Goal: Transaction & Acquisition: Purchase product/service

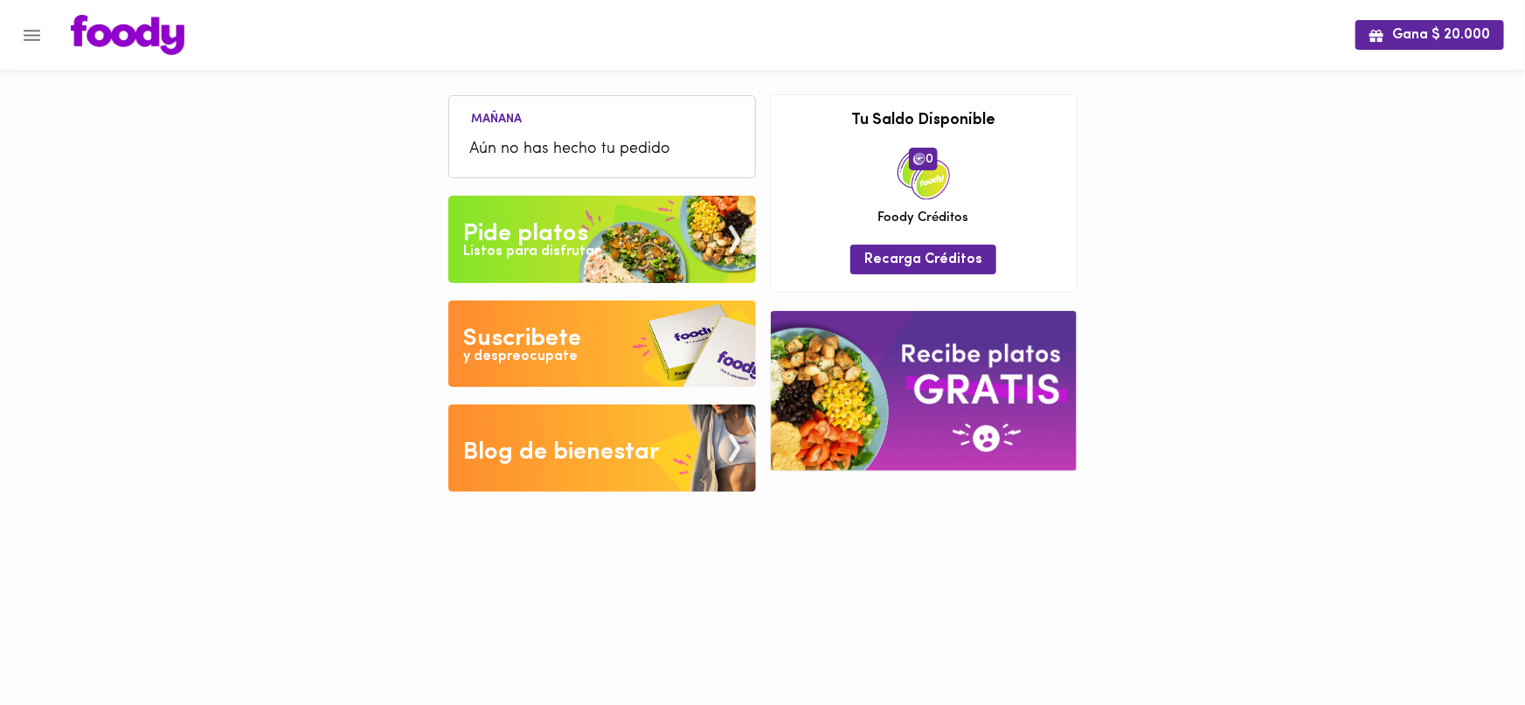
click at [613, 235] on img at bounding box center [602, 239] width 308 height 87
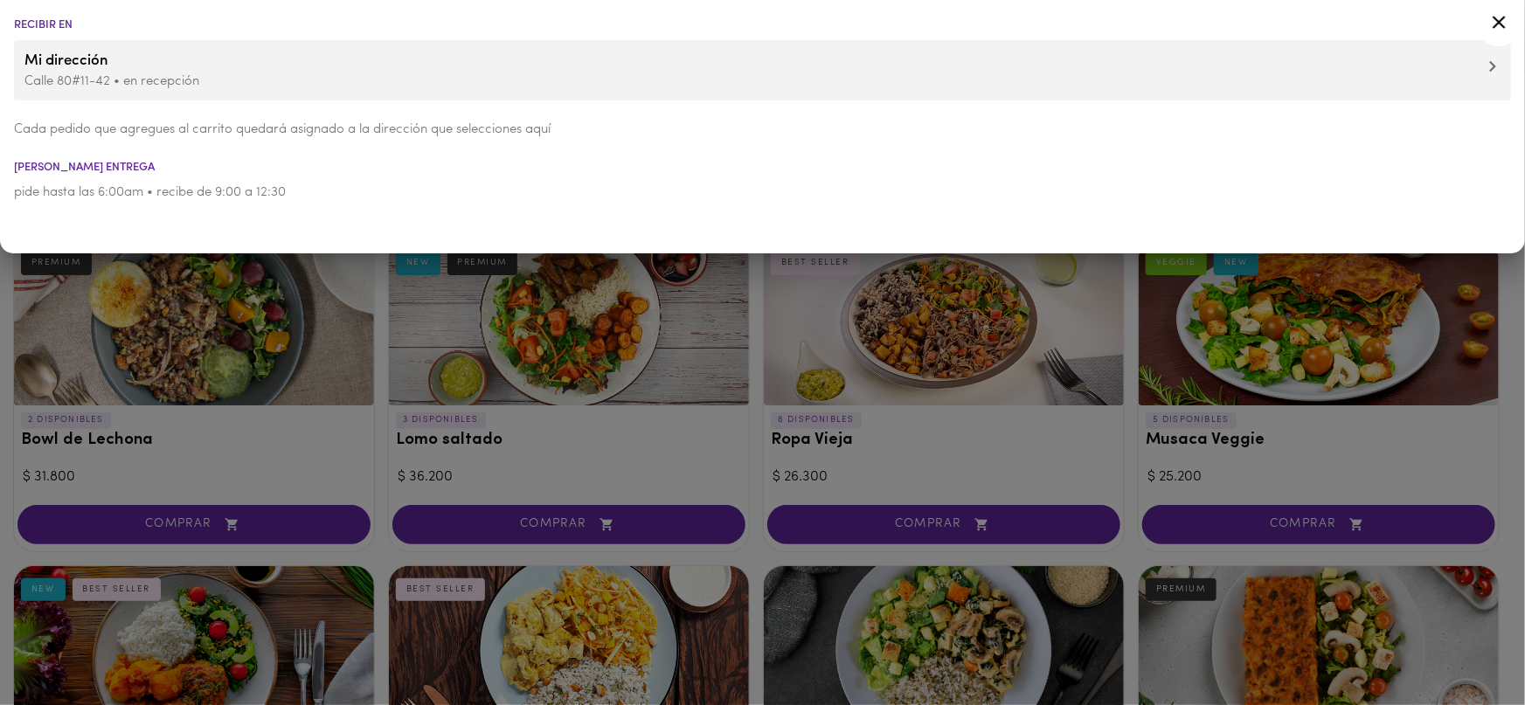
click at [730, 526] on div at bounding box center [762, 352] width 1525 height 705
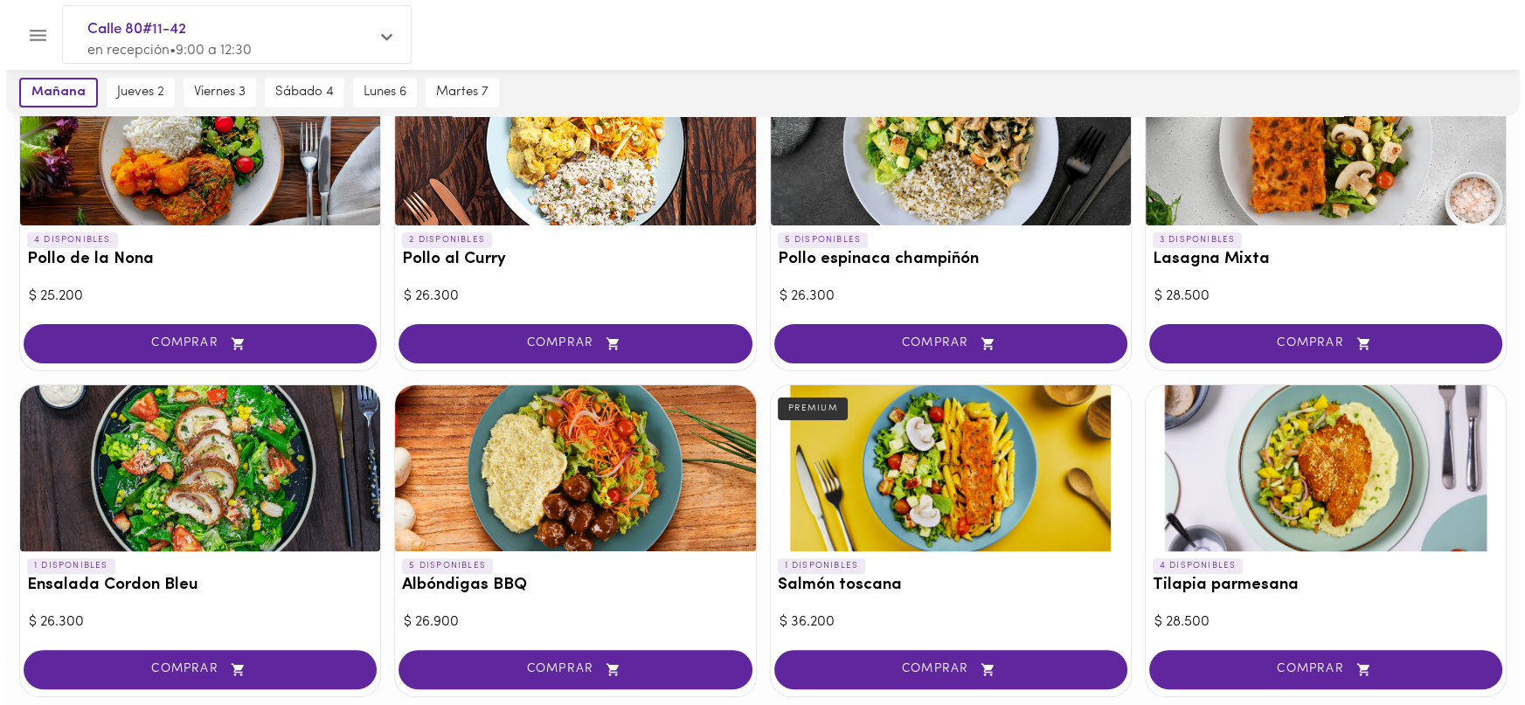
scroll to position [508, 0]
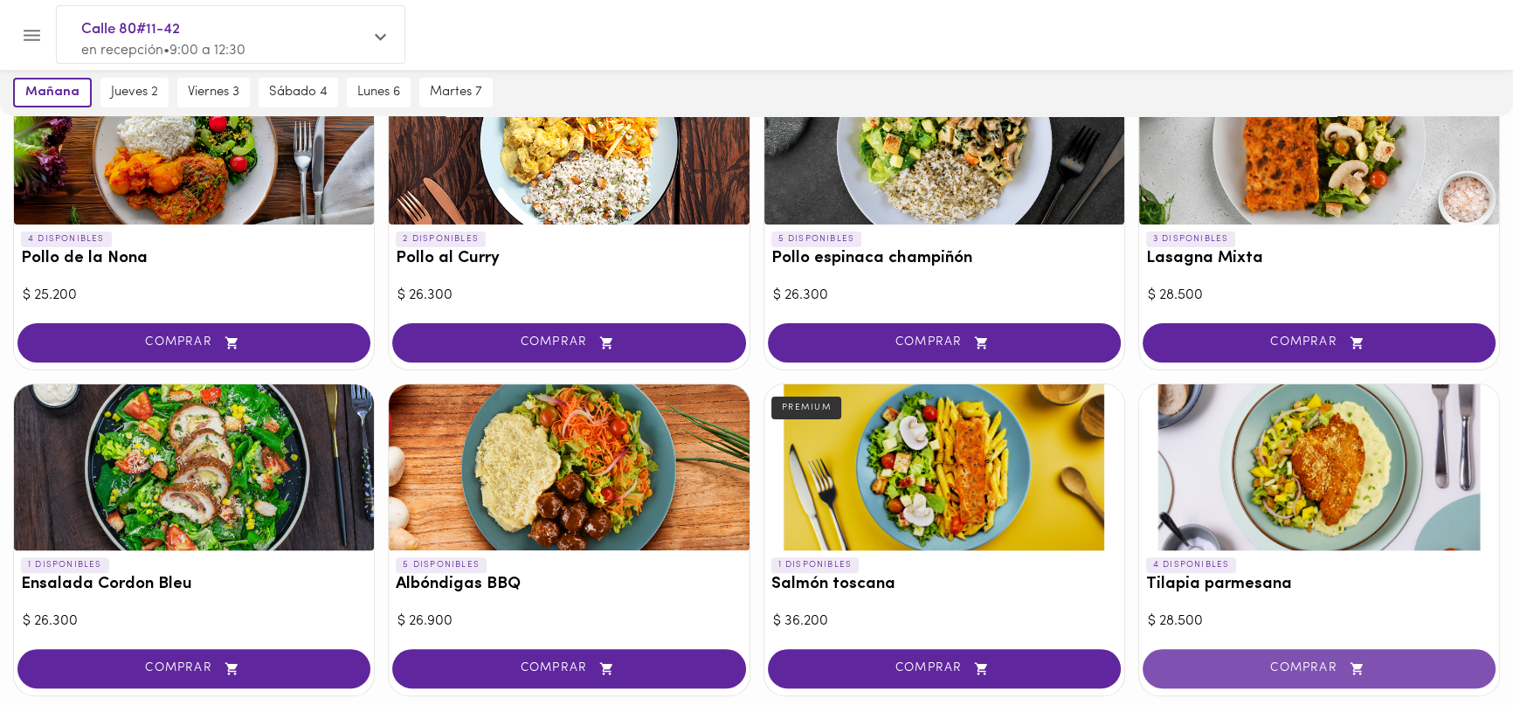
click at [1241, 655] on button "COMPRAR" at bounding box center [1319, 668] width 353 height 39
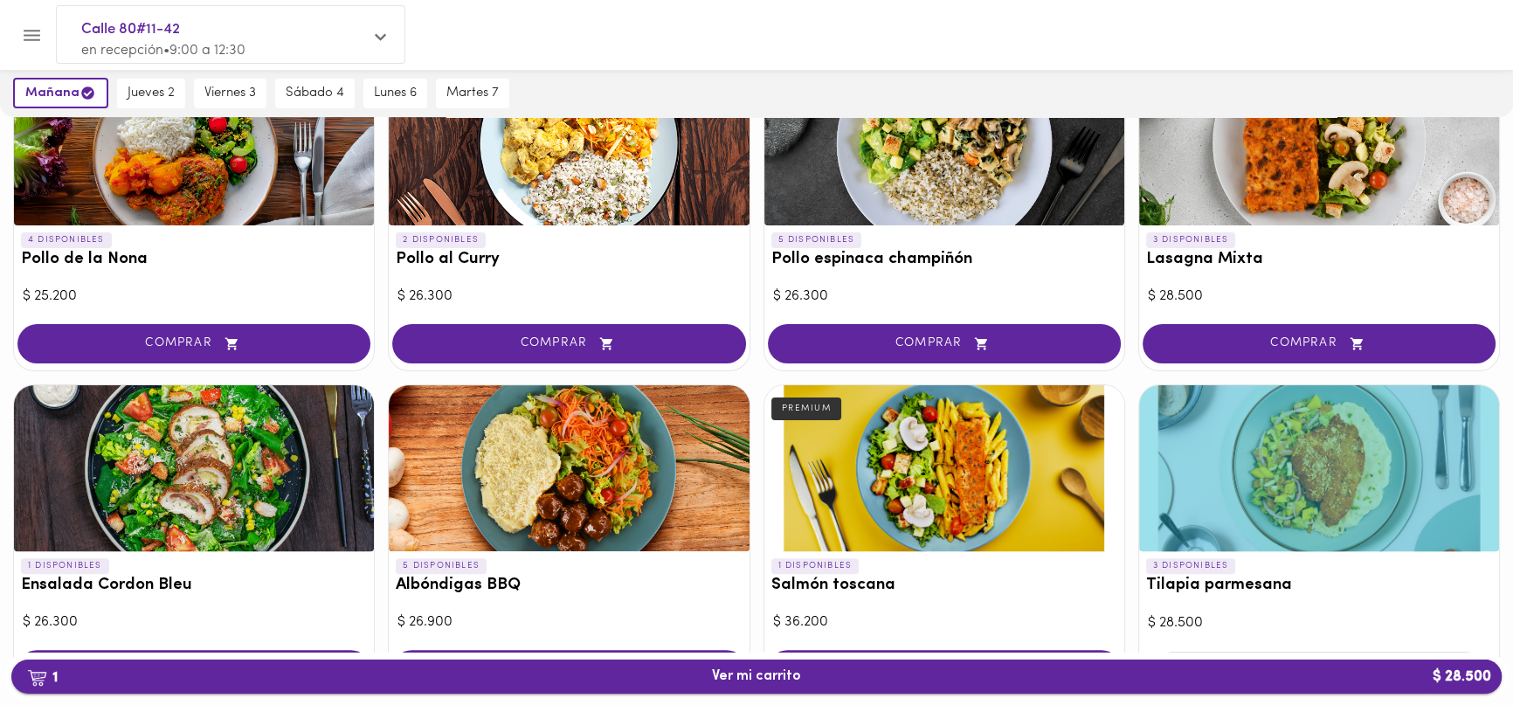
click at [715, 679] on span "1 Ver mi carrito $ 28.500" at bounding box center [756, 676] width 89 height 17
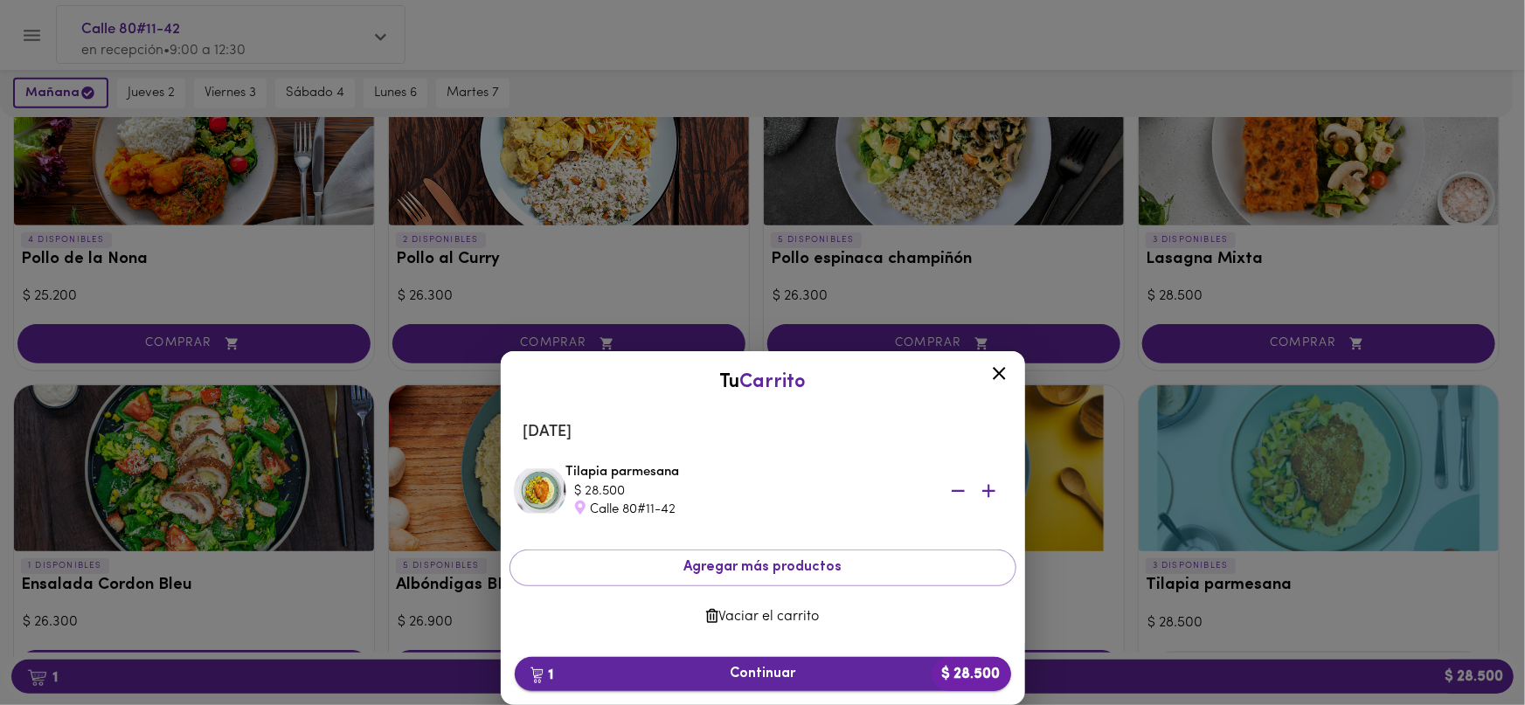
click at [737, 673] on span "1 Continuar $ 28.500" at bounding box center [763, 674] width 468 height 17
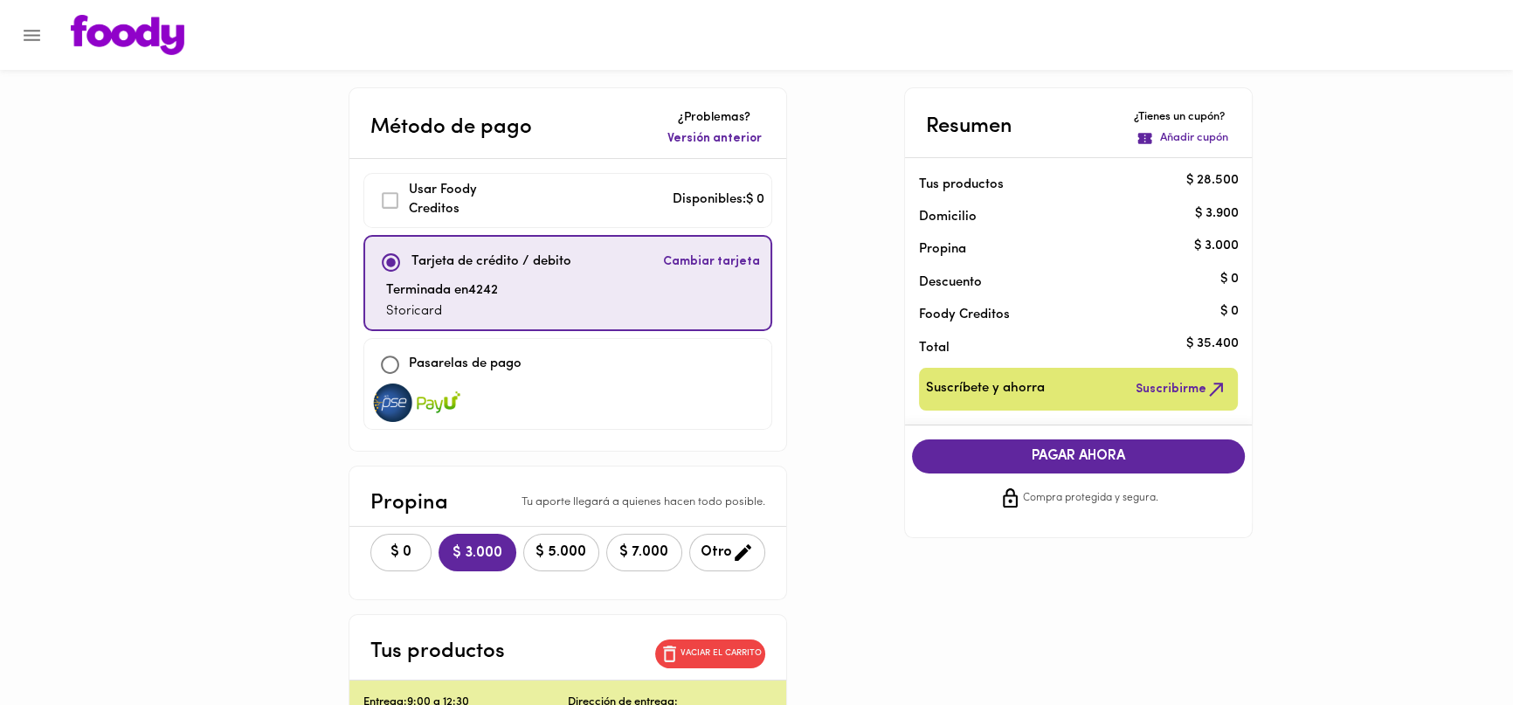
click at [382, 556] on span "$ 0" at bounding box center [401, 552] width 38 height 17
click at [701, 640] on button "Vaciar el carrito" at bounding box center [709, 654] width 110 height 29
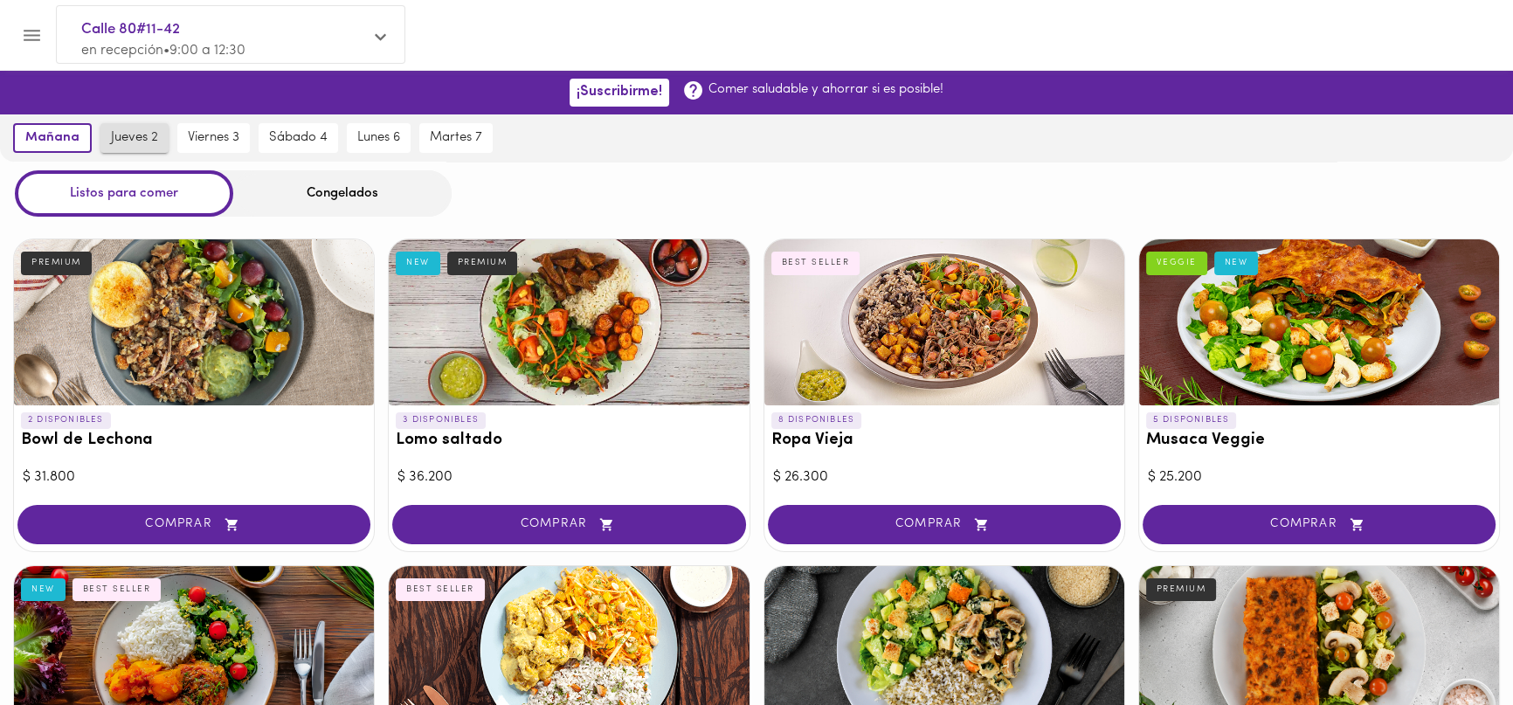
click at [139, 138] on span "jueves 2" at bounding box center [134, 138] width 47 height 16
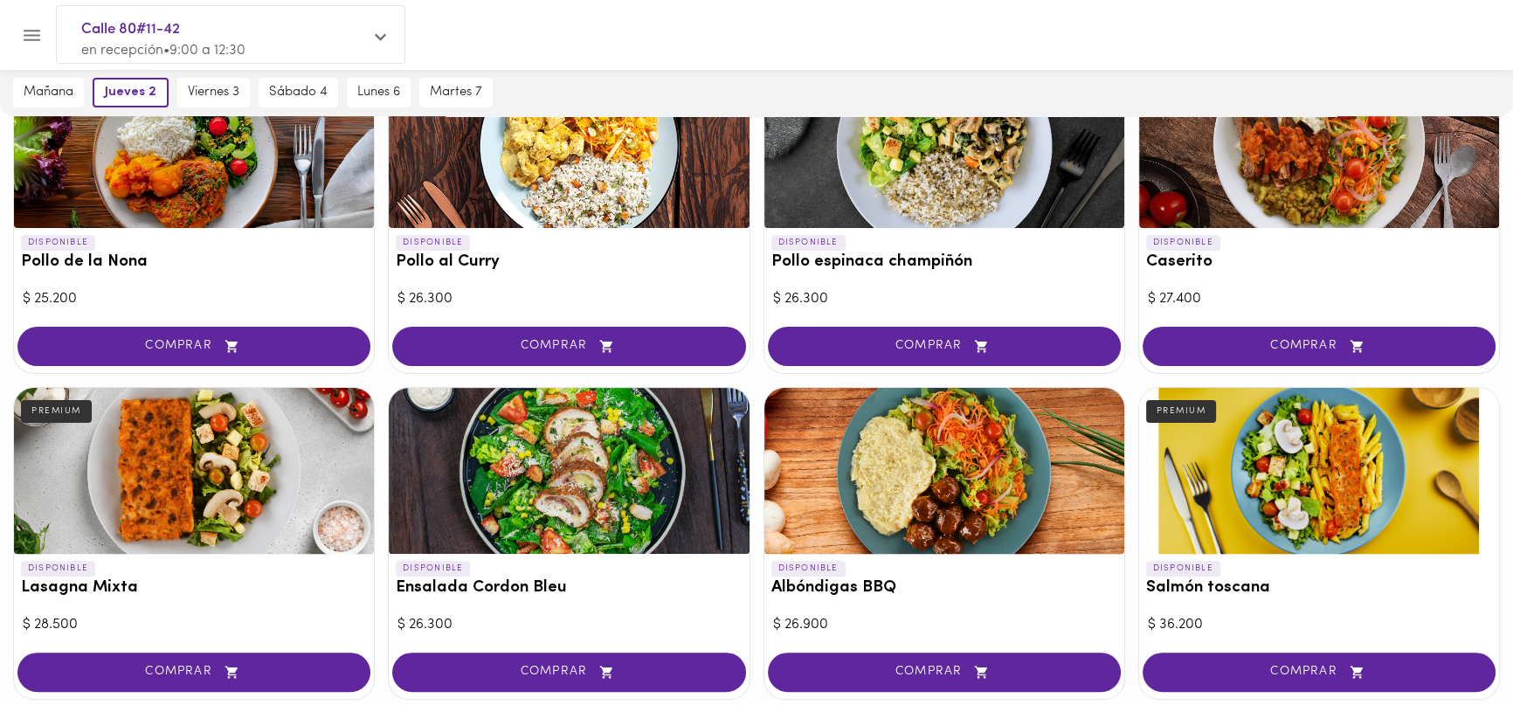
scroll to position [769, 0]
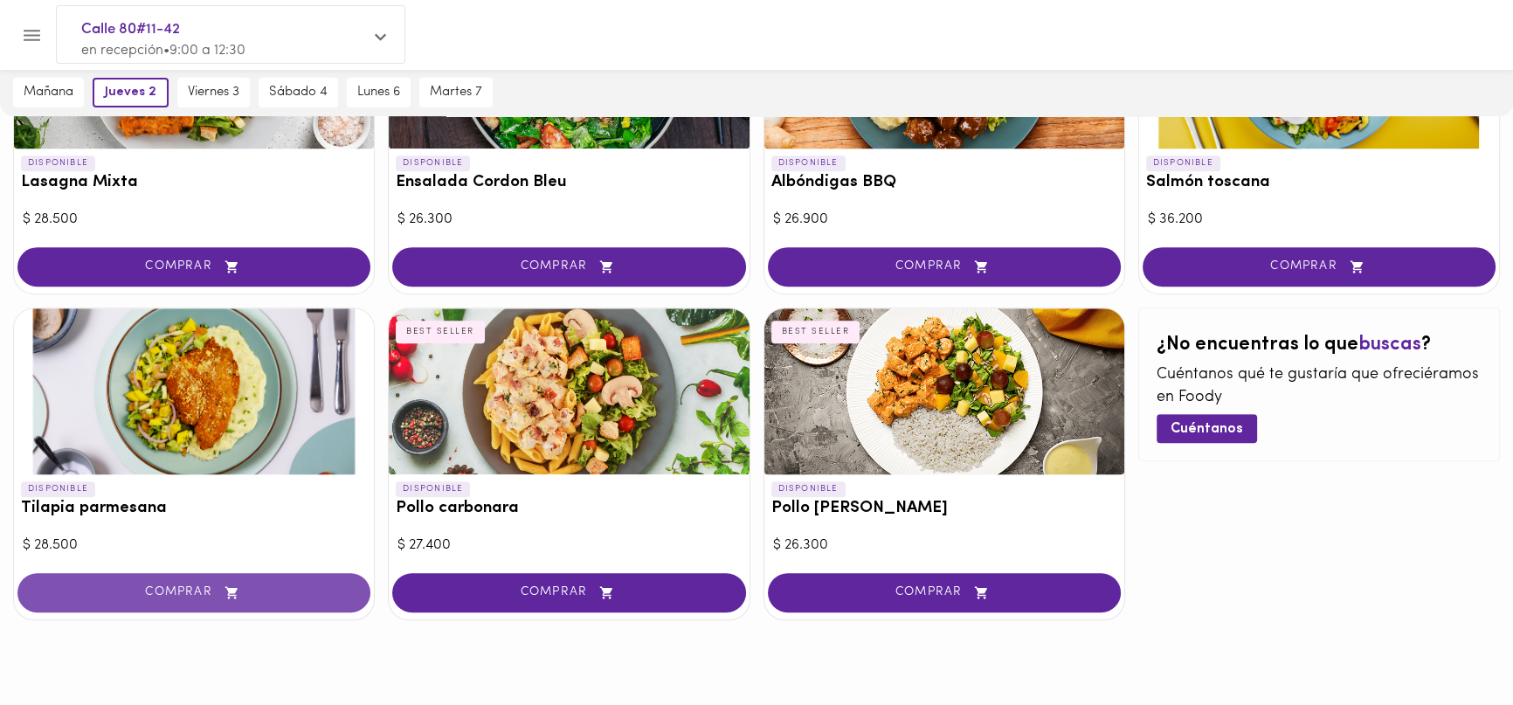
click at [185, 599] on button "COMPRAR" at bounding box center [193, 592] width 353 height 39
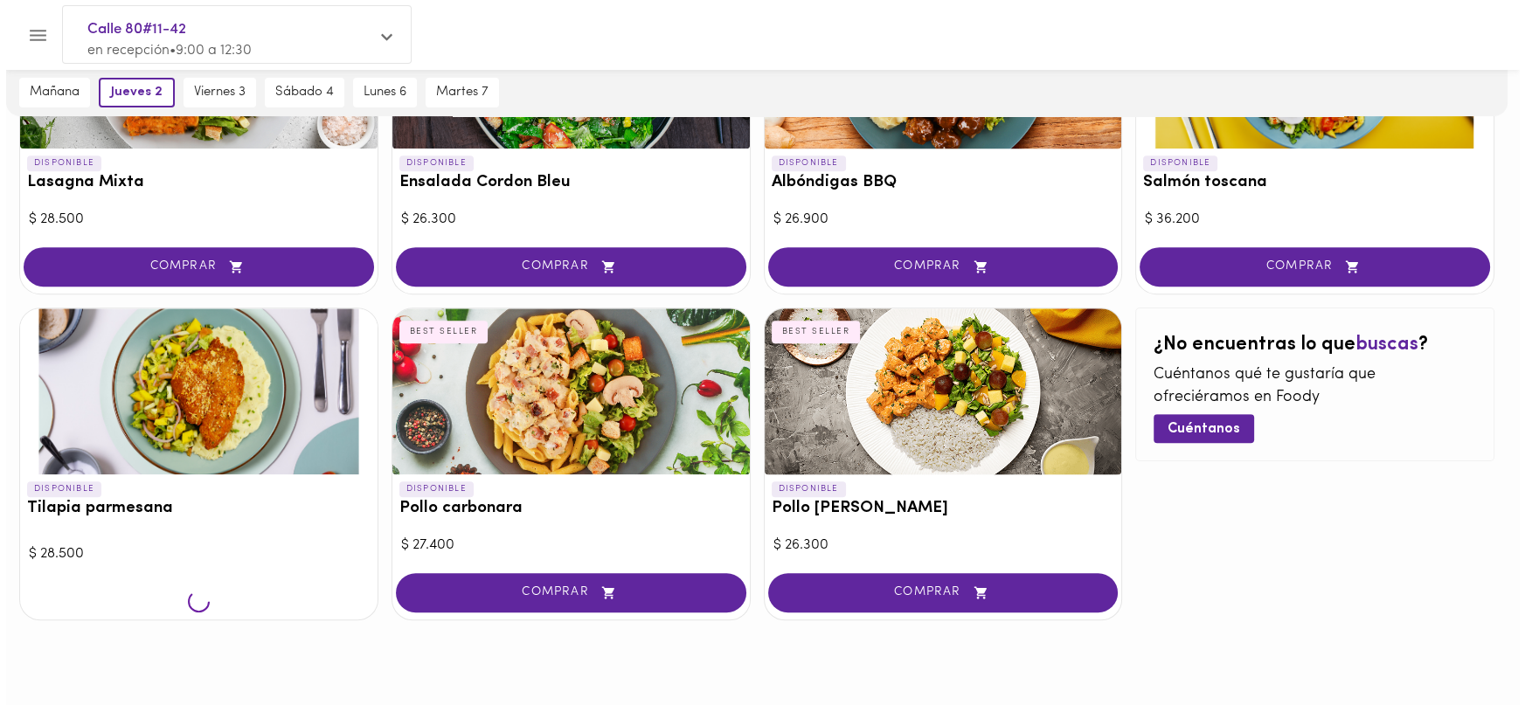
scroll to position [910, 0]
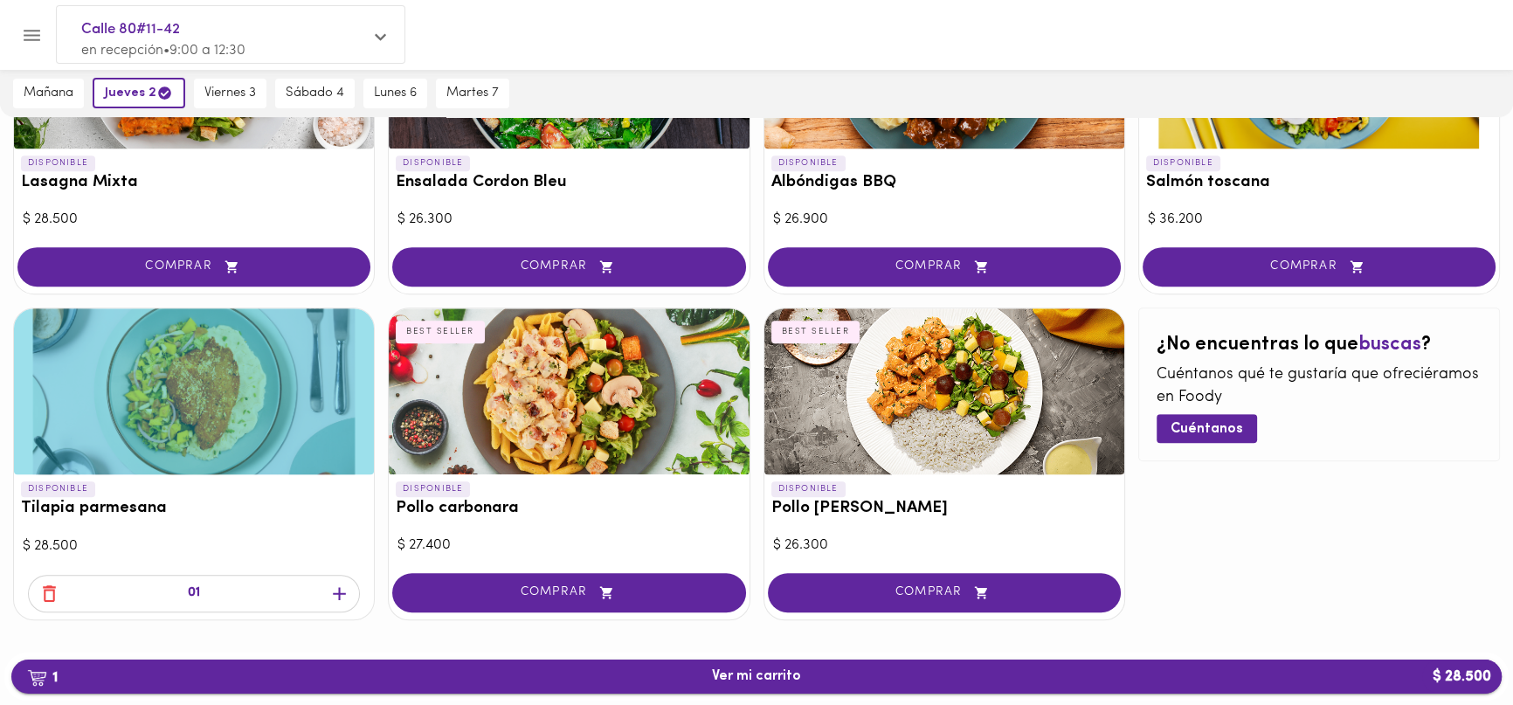
click at [682, 674] on span "1 Ver mi carrito $ 28.500" at bounding box center [756, 676] width 1463 height 17
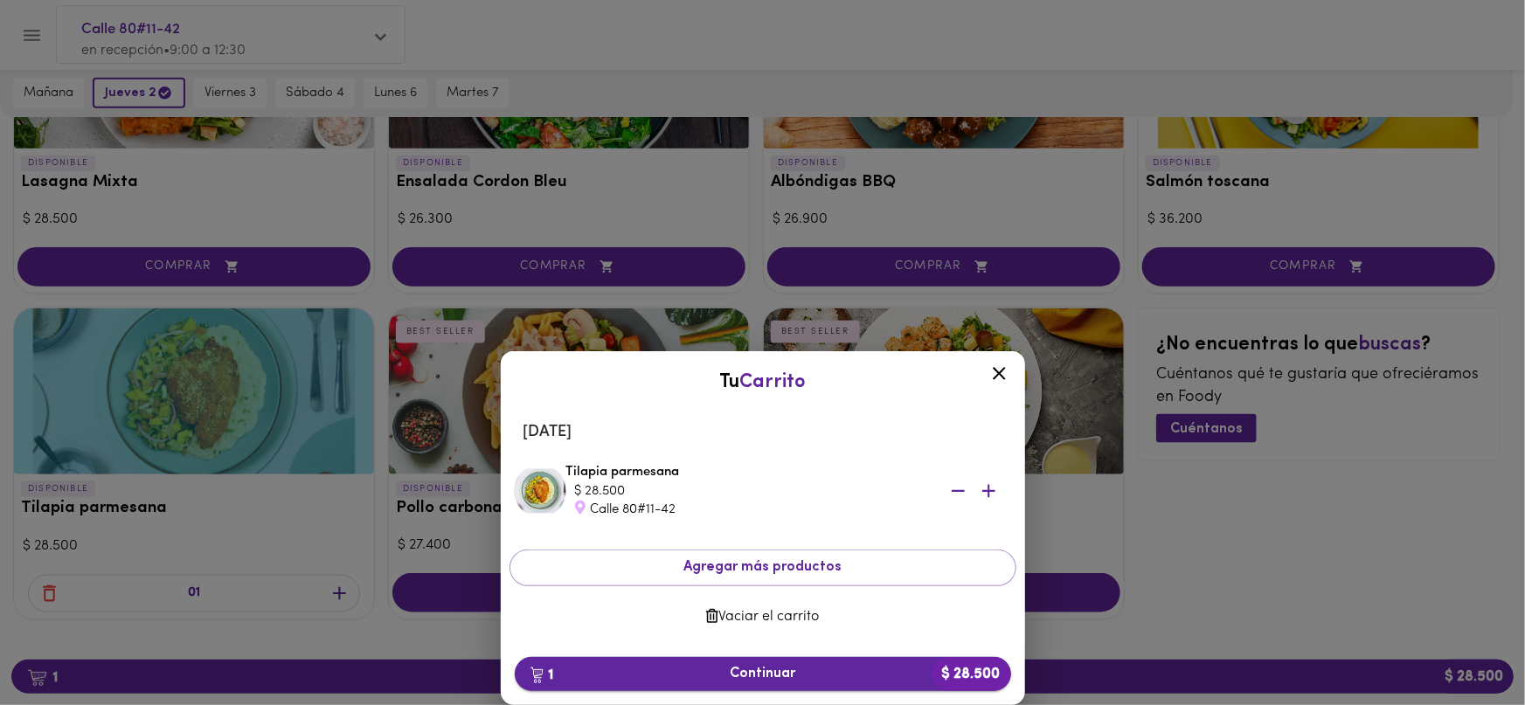
click at [744, 659] on button "1 Continuar $ 28.500" at bounding box center [763, 674] width 496 height 34
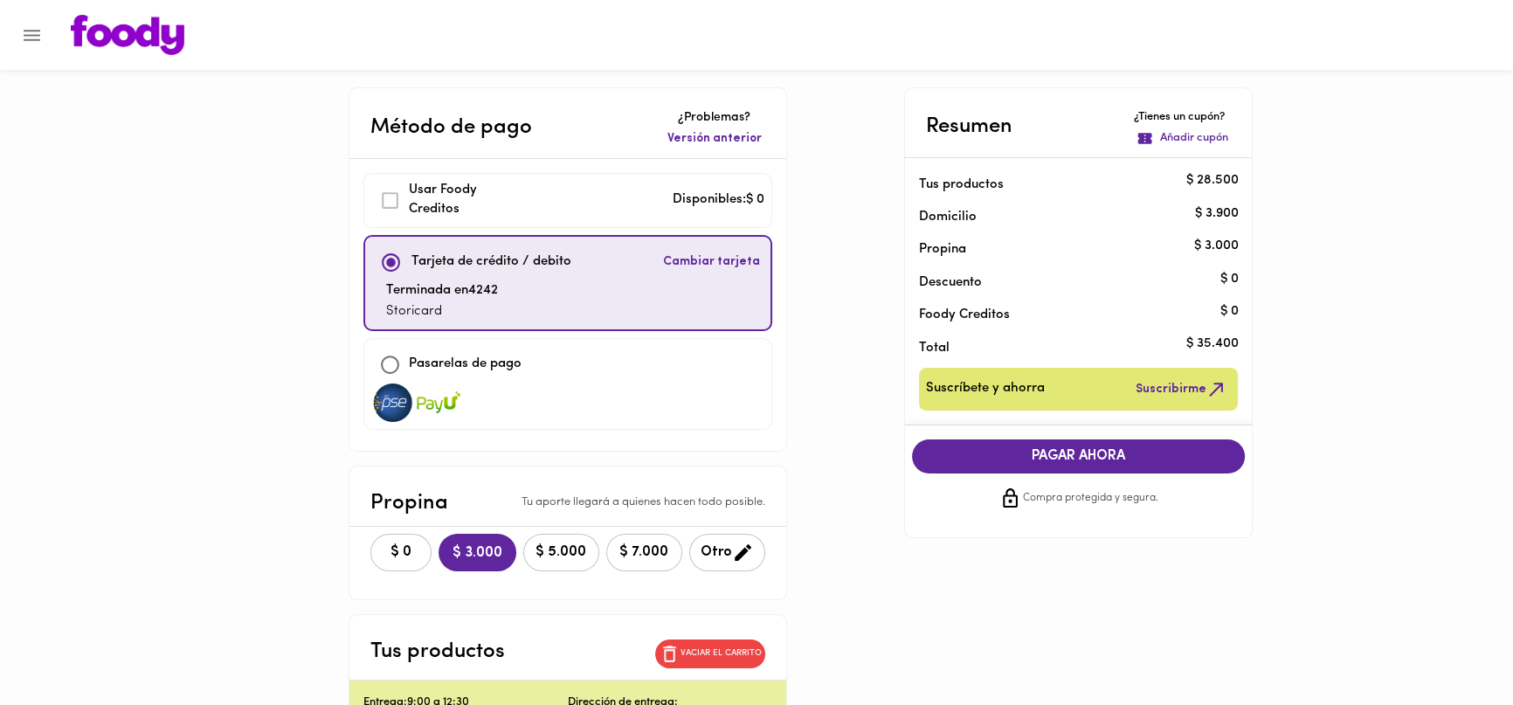
click at [384, 551] on span "$ 0" at bounding box center [401, 552] width 38 height 17
click at [1019, 456] on span "PAGAR AHORA" at bounding box center [1079, 456] width 299 height 17
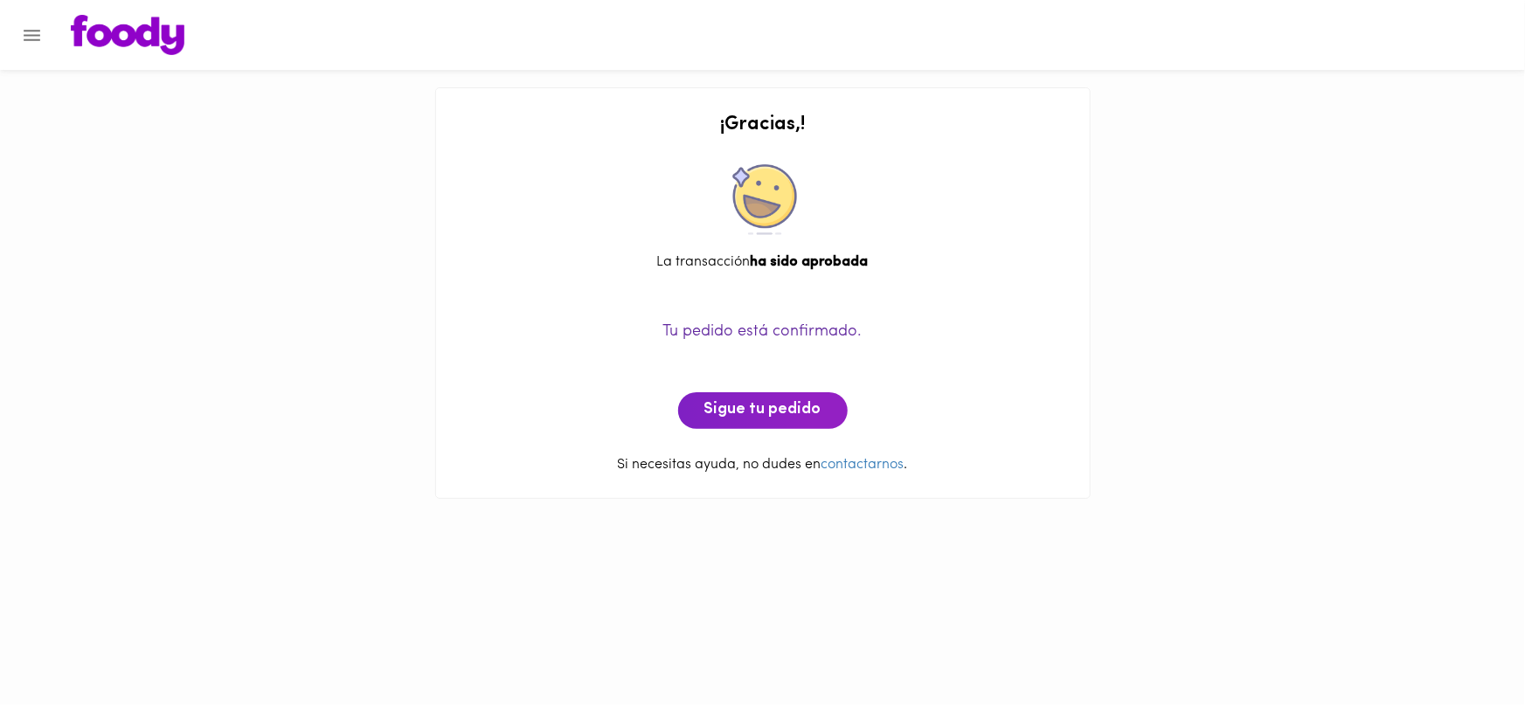
click at [761, 412] on span "Sigue tu pedido" at bounding box center [762, 410] width 117 height 19
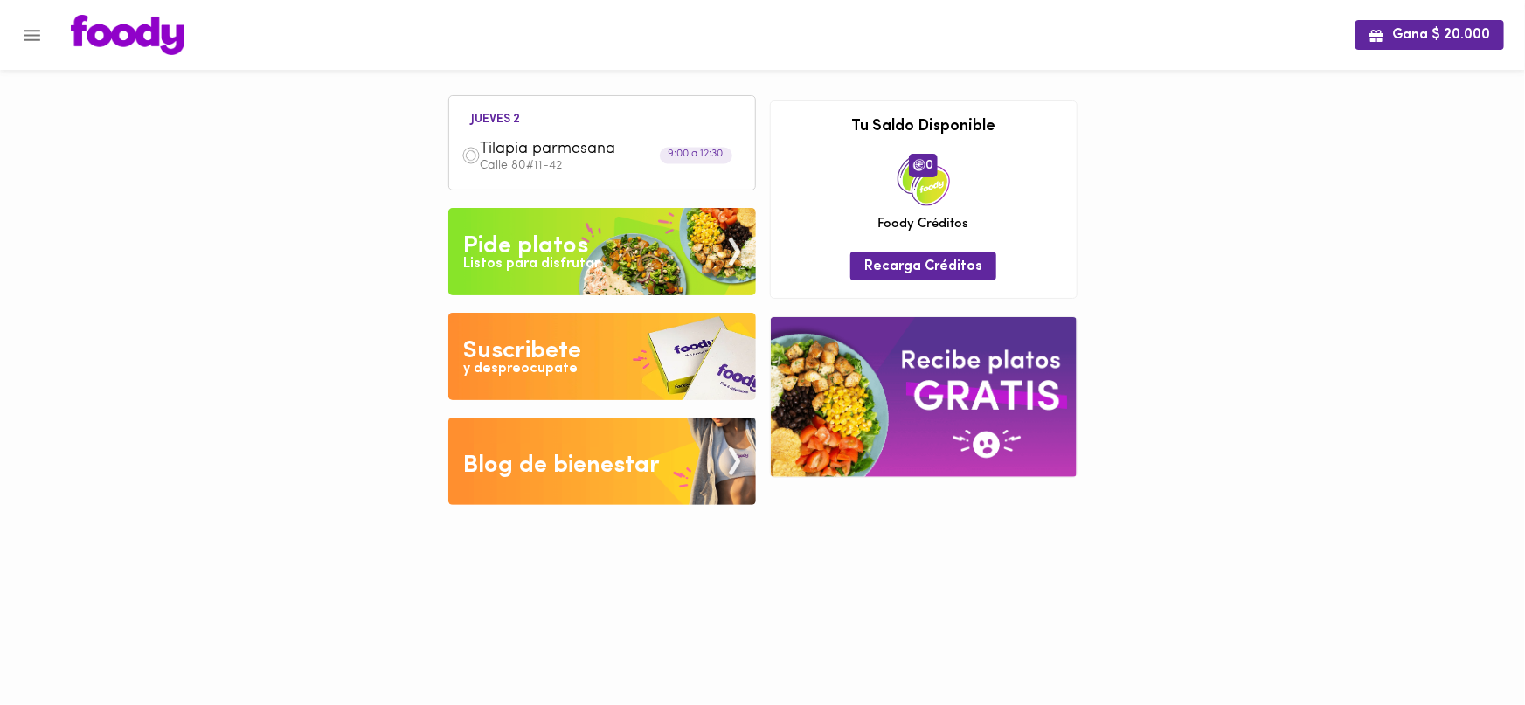
click at [338, 292] on div "Gana $ 20.000 [DATE] 2 Tilapia parmesana Calle 80#11-42 9:00 a 12:30 Tu pago co…" at bounding box center [762, 265] width 1525 height 531
